Goal: Check status: Check status

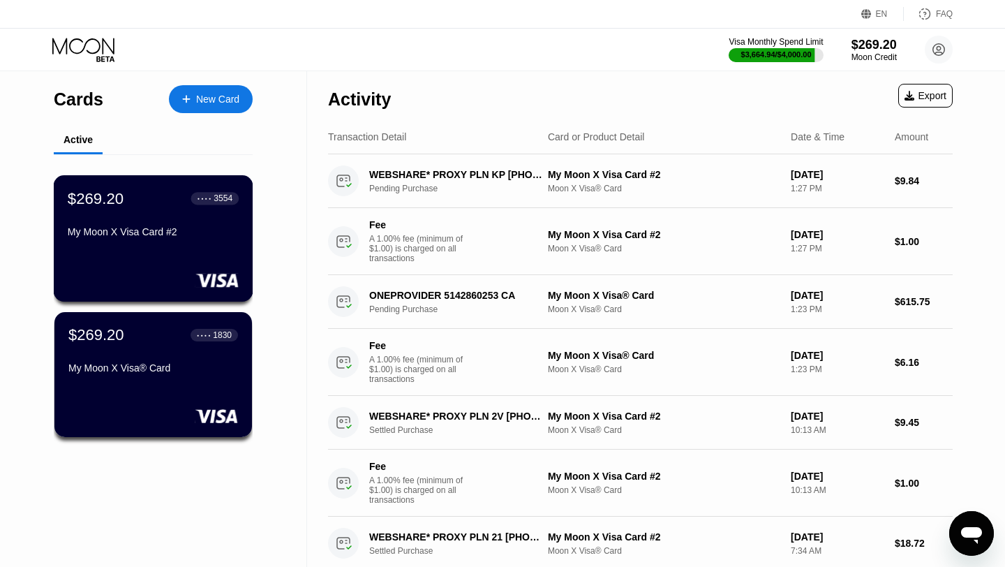
click at [218, 194] on div "3554" at bounding box center [223, 198] width 19 height 10
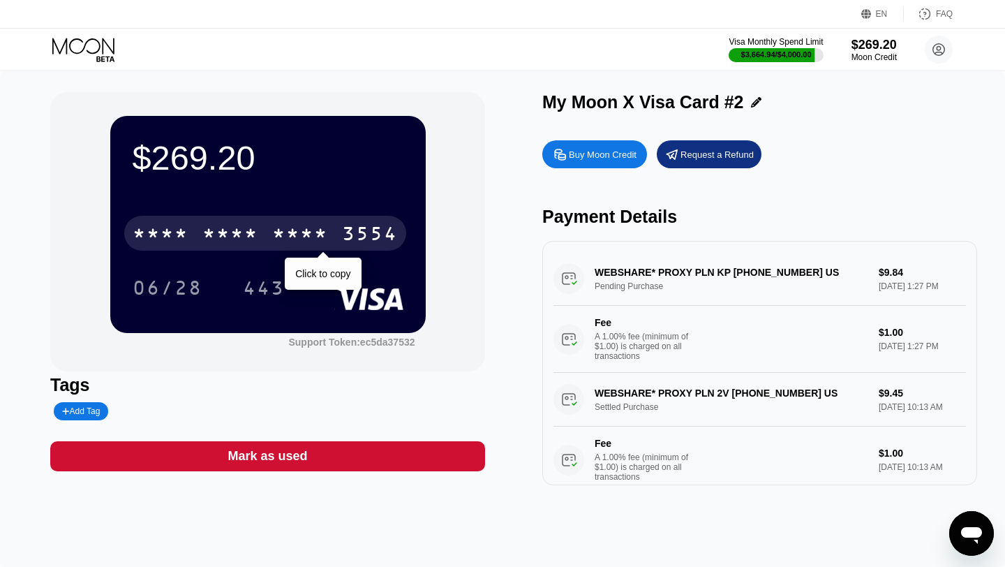
click at [322, 233] on div "* * * *" at bounding box center [300, 235] width 56 height 22
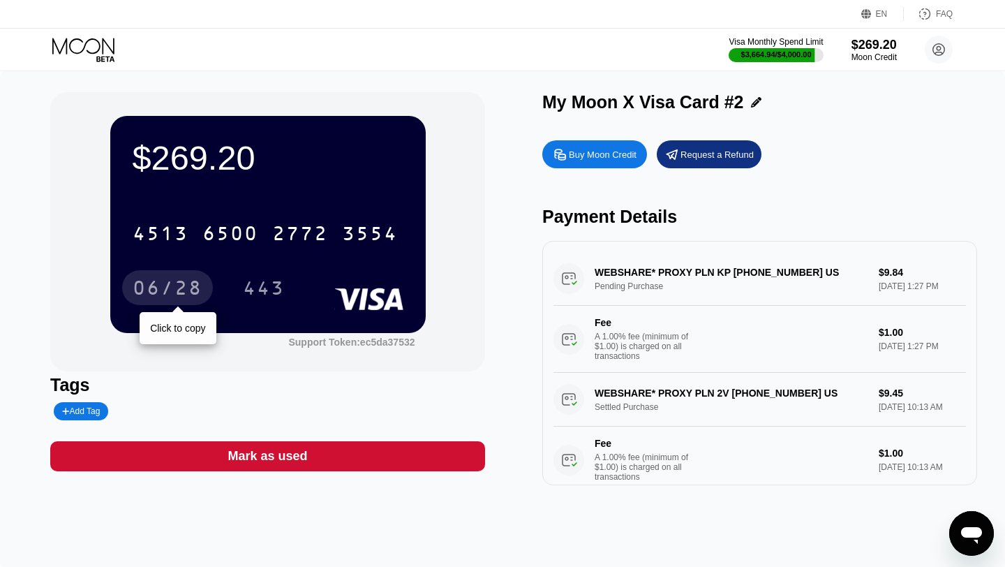
click at [177, 287] on div "06/28" at bounding box center [168, 290] width 70 height 22
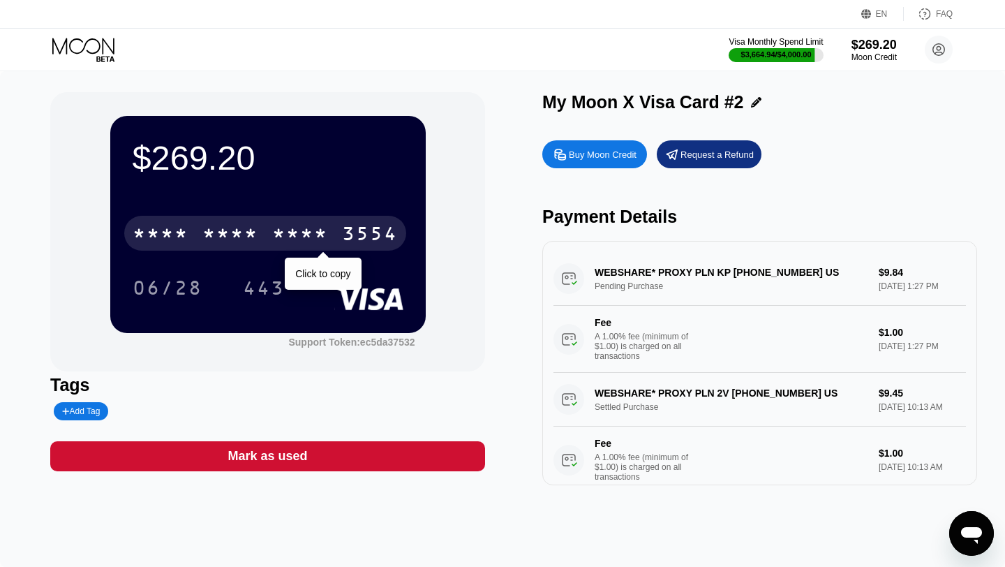
click at [274, 235] on div "* * * *" at bounding box center [300, 235] width 56 height 22
